Goal: Information Seeking & Learning: Learn about a topic

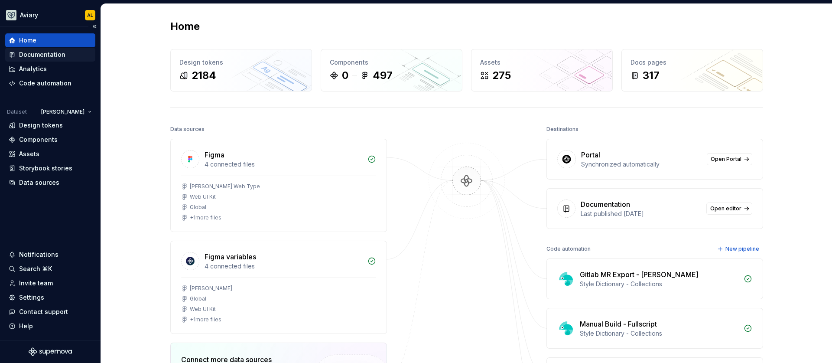
click at [61, 49] on div "Documentation" at bounding box center [50, 55] width 90 height 14
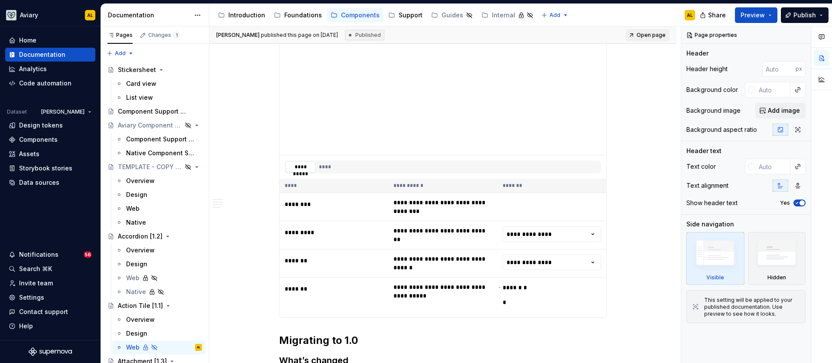
scroll to position [341, 0]
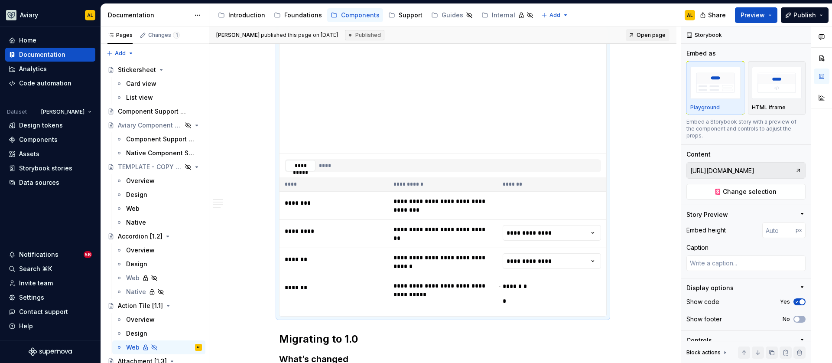
click at [370, 159] on div "**********" at bounding box center [443, 165] width 316 height 13
click at [760, 193] on span "Change selection" at bounding box center [750, 191] width 54 height 9
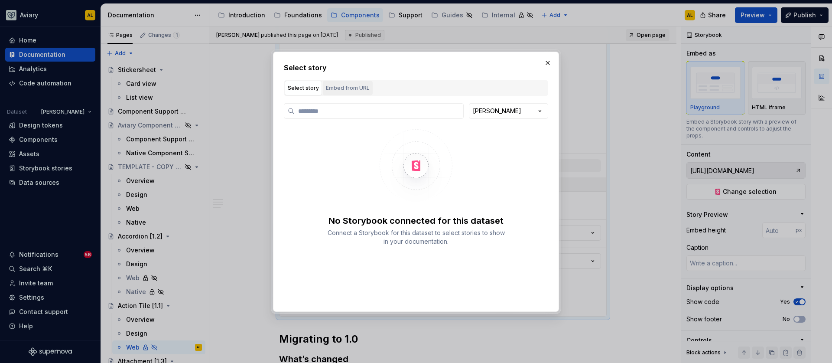
click at [345, 88] on div "Embed from URL" at bounding box center [348, 88] width 44 height 9
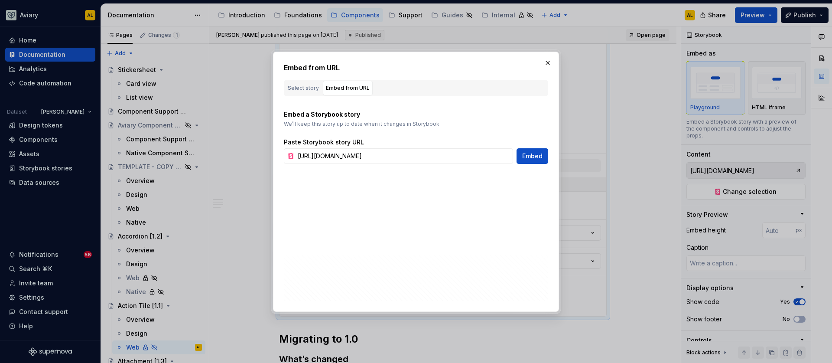
type textarea "*"
click at [448, 152] on input "[URL][DOMAIN_NAME]" at bounding box center [403, 156] width 219 height 16
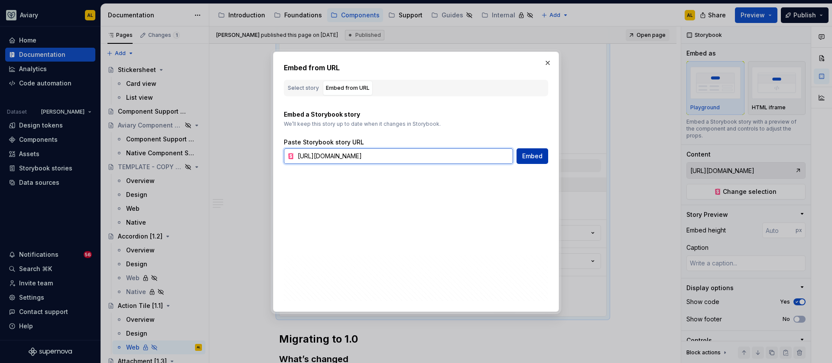
paste input "[DOMAIN_NAME][URL]"
type input "[URL][DOMAIN_NAME]"
click at [527, 155] on span "Embed" at bounding box center [532, 156] width 20 height 9
type textarea "*"
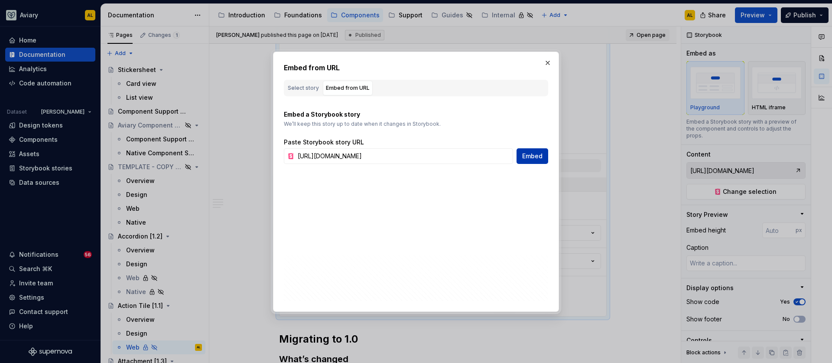
type input "[URL][DOMAIN_NAME]"
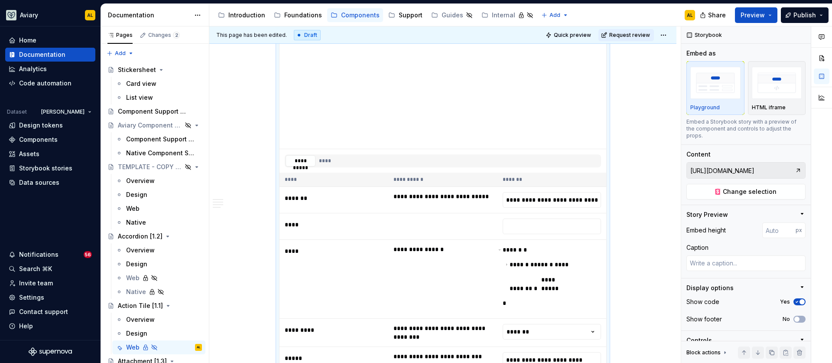
scroll to position [353, 0]
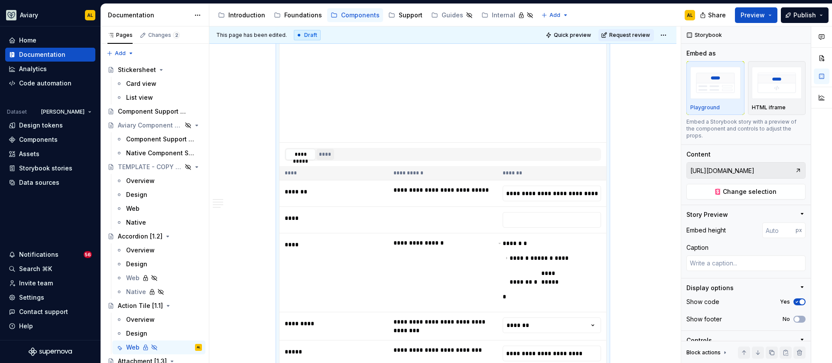
click at [326, 155] on button "****" at bounding box center [325, 154] width 18 height 11
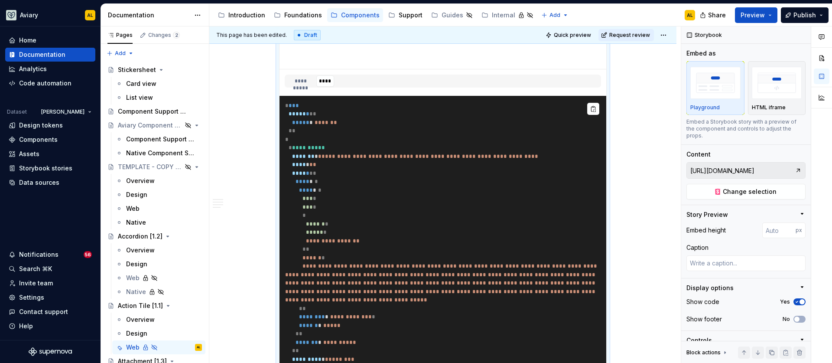
scroll to position [421, 0]
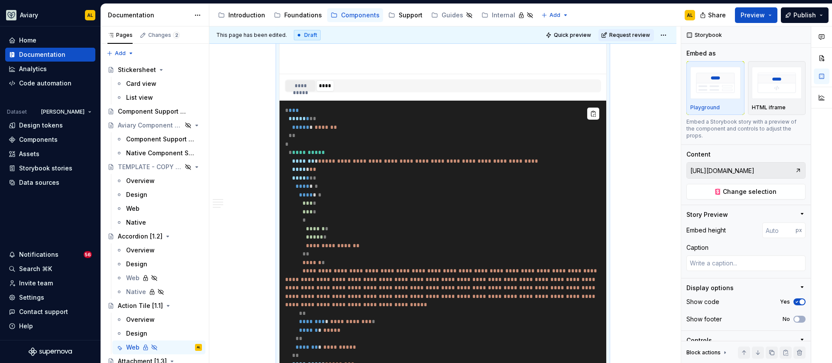
click at [306, 88] on button "**********" at bounding box center [301, 85] width 30 height 11
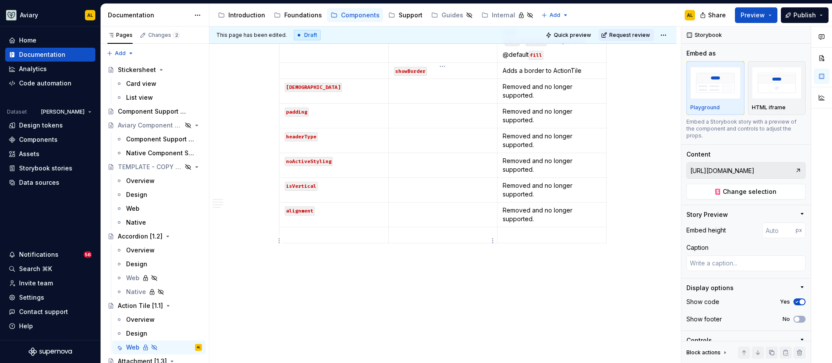
scroll to position [1056, 0]
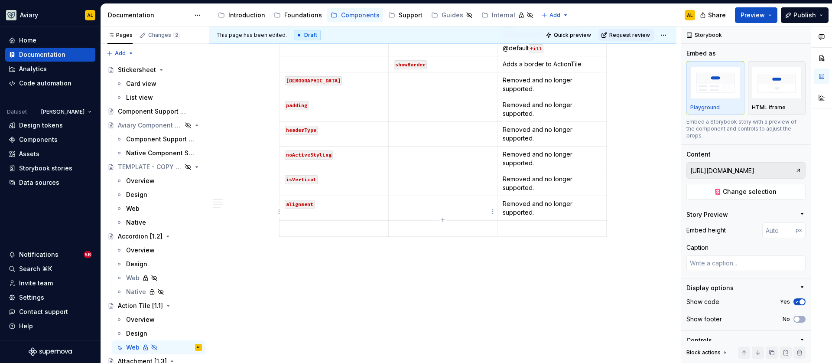
click at [467, 224] on p at bounding box center [443, 228] width 98 height 9
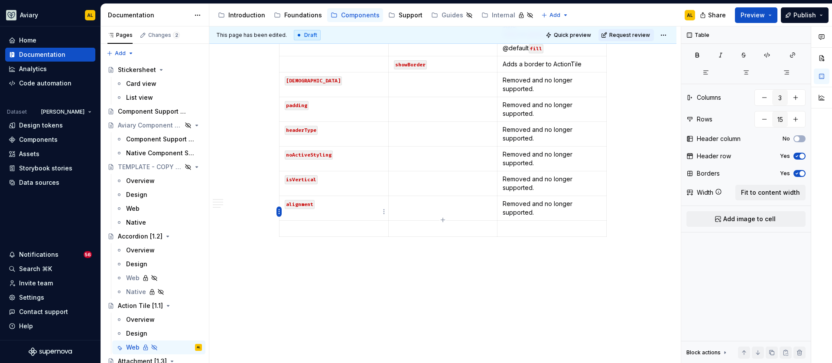
click at [280, 213] on html "Aviary AL Home Documentation Analytics Code automation Dataset [PERSON_NAME] De…" at bounding box center [416, 181] width 832 height 363
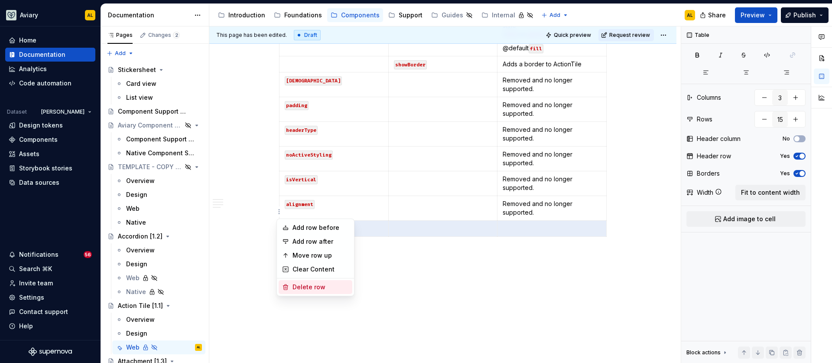
click at [308, 288] on div "Delete row" at bounding box center [321, 287] width 56 height 9
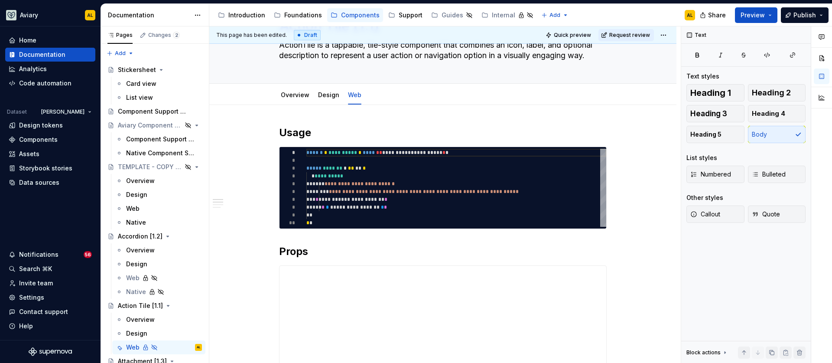
scroll to position [0, 0]
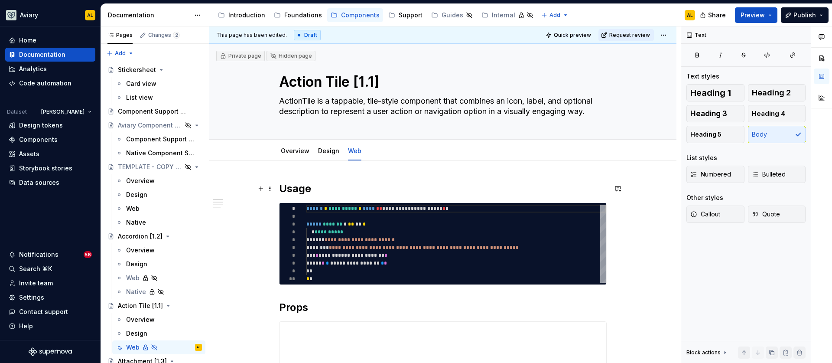
click at [402, 187] on h2 "Usage" at bounding box center [443, 189] width 328 height 14
click at [644, 35] on span "Request review" at bounding box center [629, 35] width 41 height 7
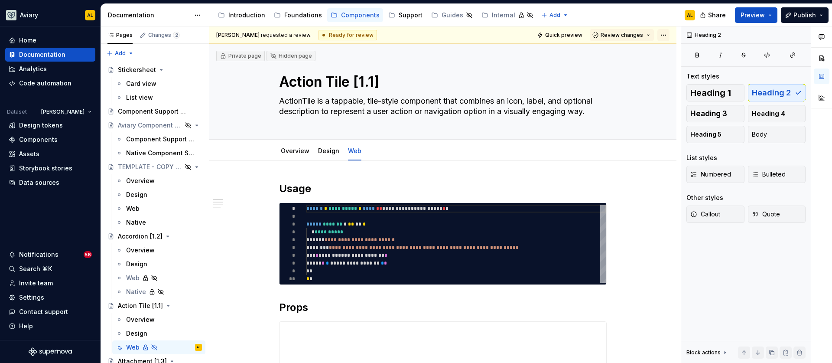
click at [663, 35] on html "Aviary AL Home Documentation Analytics Code automation Dataset [PERSON_NAME] De…" at bounding box center [416, 181] width 832 height 363
click at [573, 38] on html "Aviary AL Home Documentation Analytics Code automation Dataset [PERSON_NAME] De…" at bounding box center [416, 181] width 832 height 363
click at [574, 36] on span "Quick preview" at bounding box center [563, 35] width 37 height 7
click at [747, 19] on span "Preview" at bounding box center [753, 15] width 24 height 9
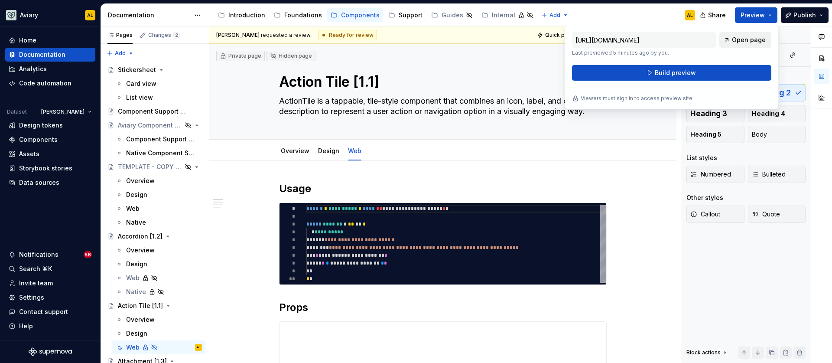
click at [737, 41] on span "Open page" at bounding box center [749, 40] width 34 height 9
click at [446, 18] on div "Guides" at bounding box center [453, 15] width 22 height 9
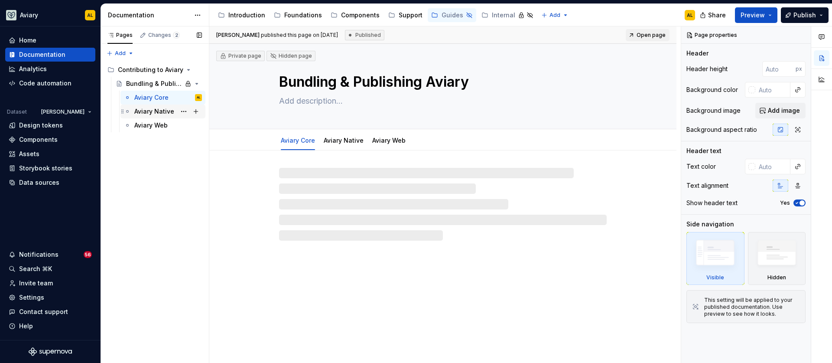
click at [153, 108] on div "Aviary Native" at bounding box center [154, 111] width 40 height 9
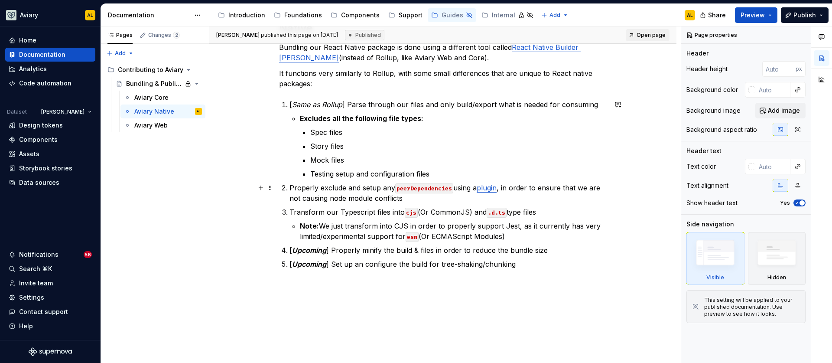
scroll to position [175, 0]
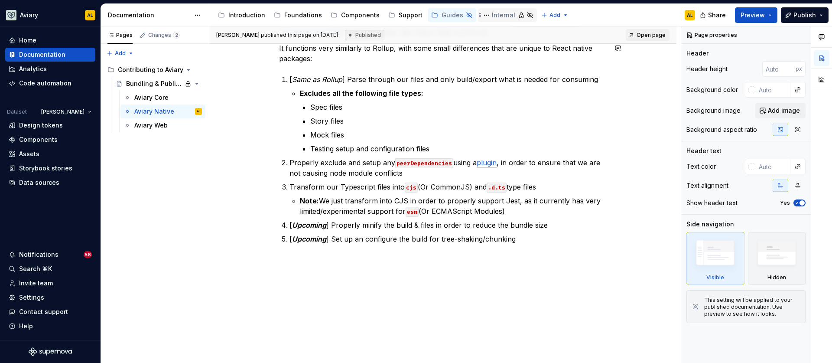
click at [497, 15] on div "Internal" at bounding box center [503, 15] width 23 height 9
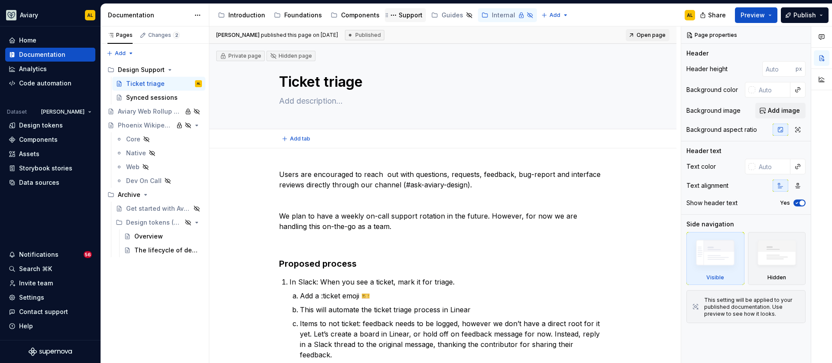
click at [384, 14] on icon "Page tree" at bounding box center [387, 15] width 7 height 7
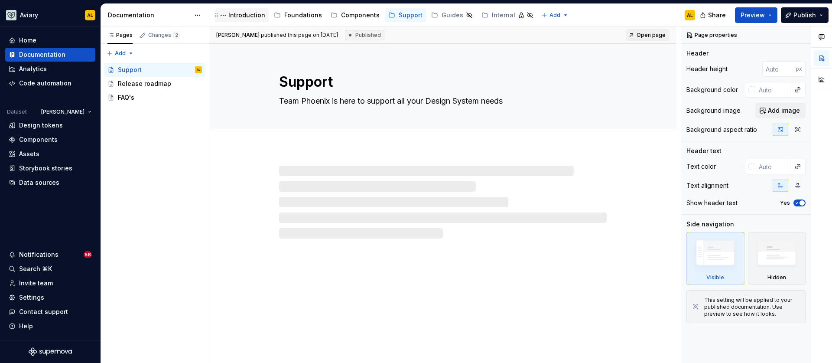
click at [243, 17] on div "Introduction" at bounding box center [246, 15] width 37 height 9
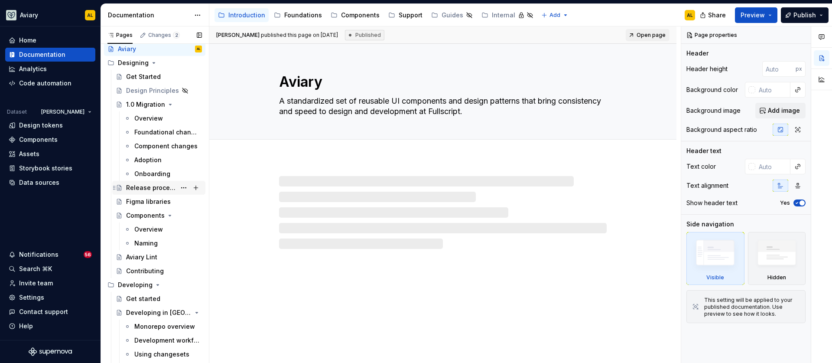
scroll to position [20, 0]
click at [163, 185] on div "Release process" at bounding box center [151, 188] width 50 height 9
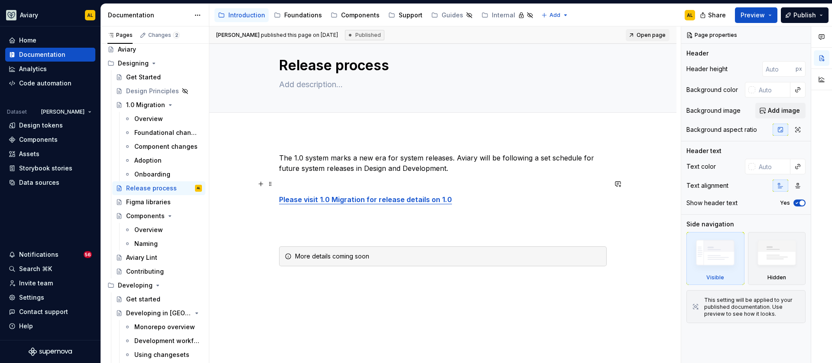
scroll to position [19, 0]
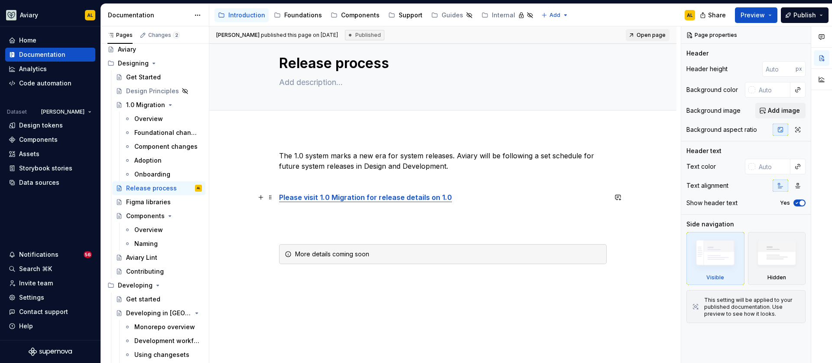
click at [373, 198] on strong "Please visit 1.0 Migration for release details on 1.0" at bounding box center [365, 197] width 173 height 9
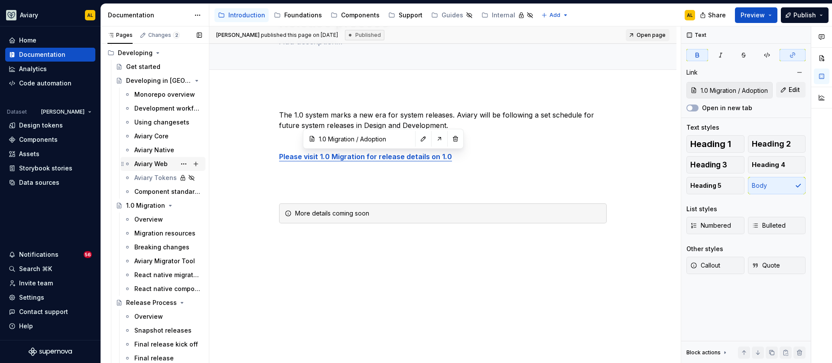
scroll to position [280, 0]
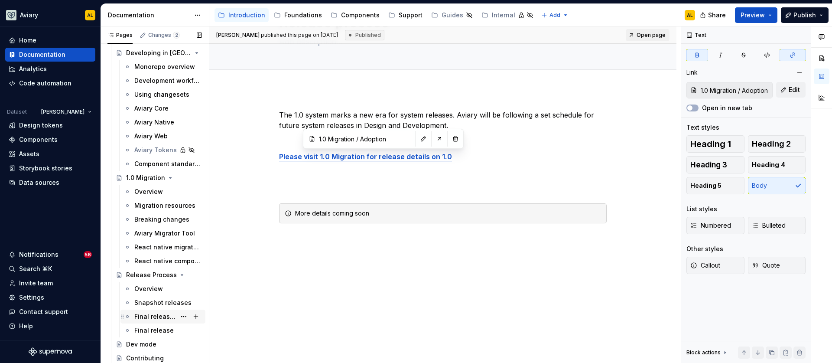
click at [153, 312] on div "Final release kick off" at bounding box center [155, 316] width 42 height 9
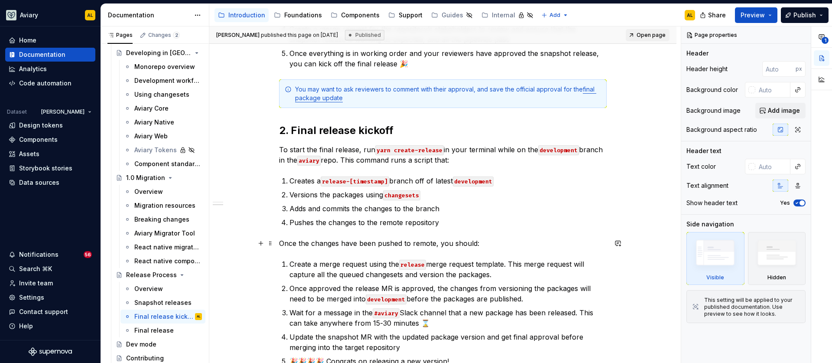
scroll to position [280, 0]
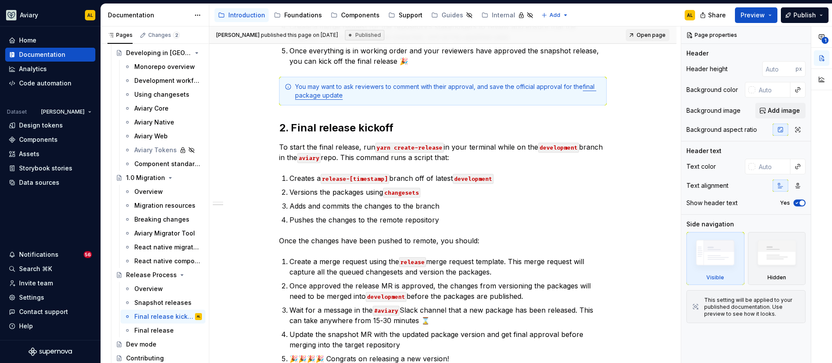
type textarea "*"
